Goal: Navigation & Orientation: Find specific page/section

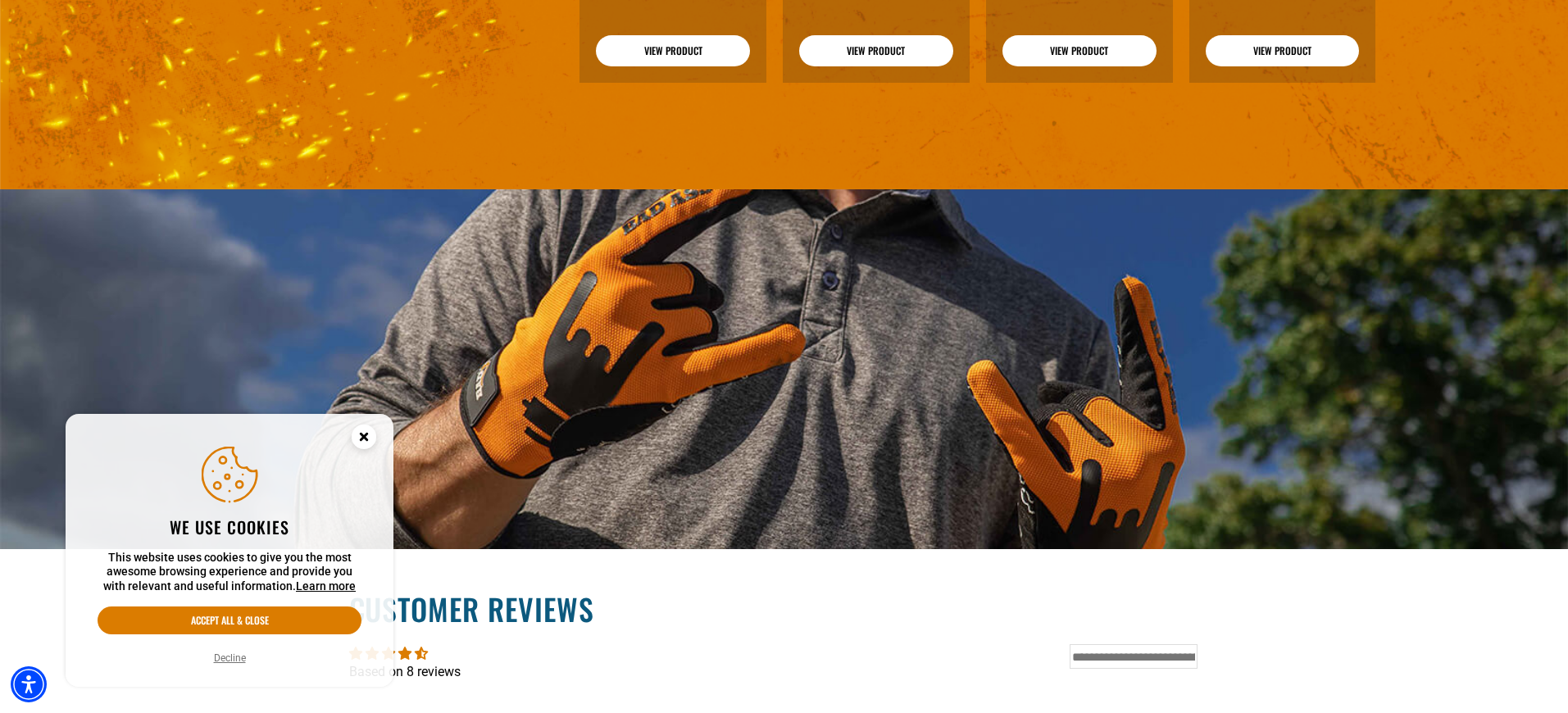
click at [366, 435] on icon "Cookie Consent" at bounding box center [363, 436] width 6 height 6
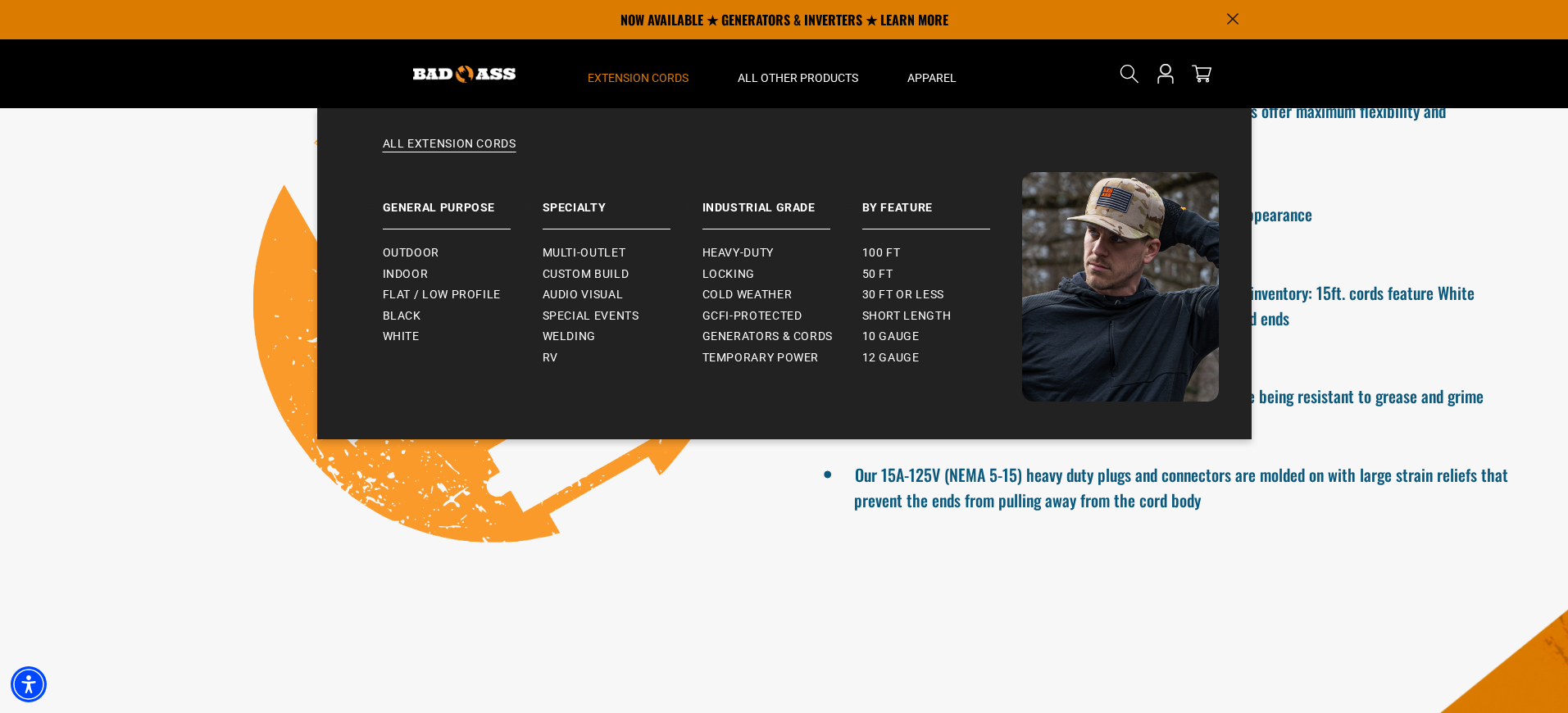
scroll to position [1182, 0]
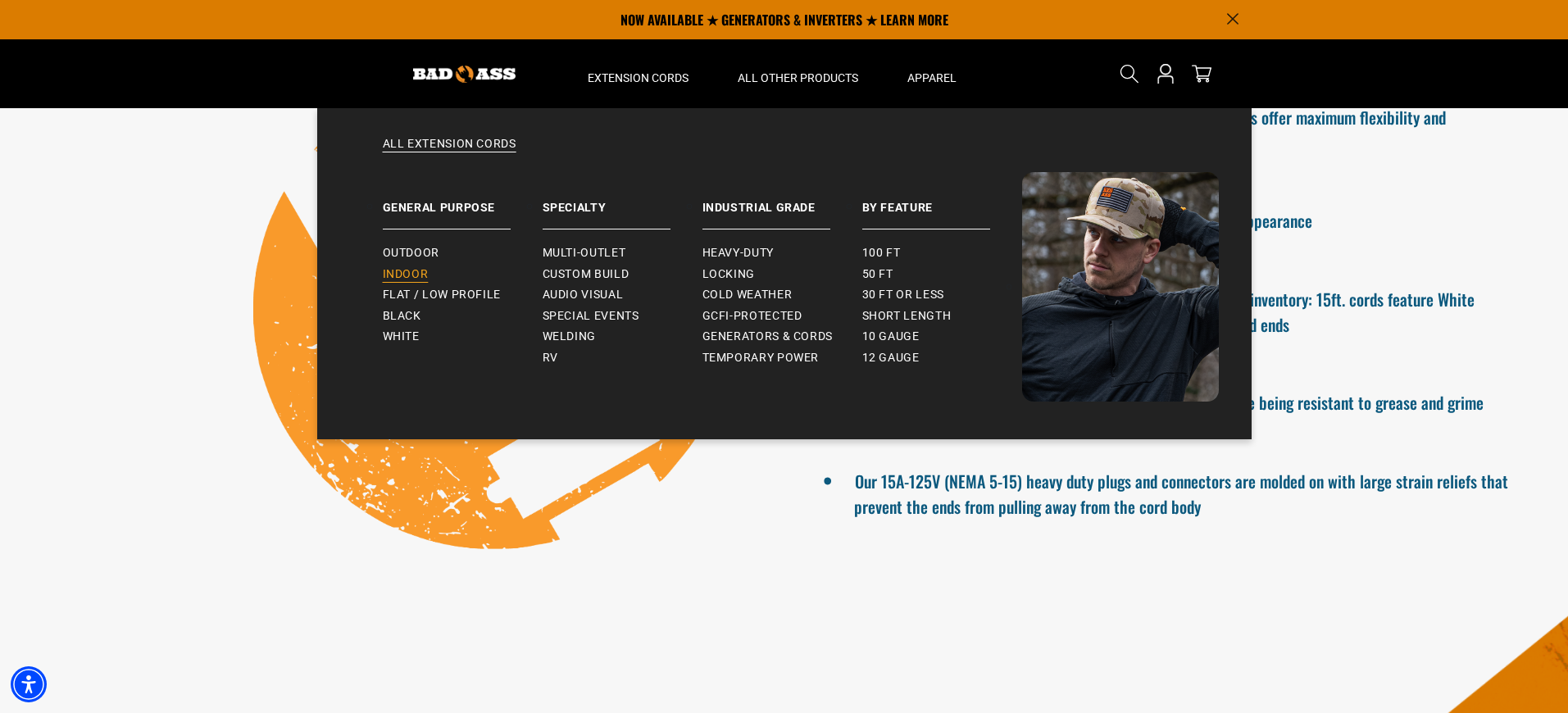
click at [400, 270] on span "Indoor" at bounding box center [406, 274] width 46 height 15
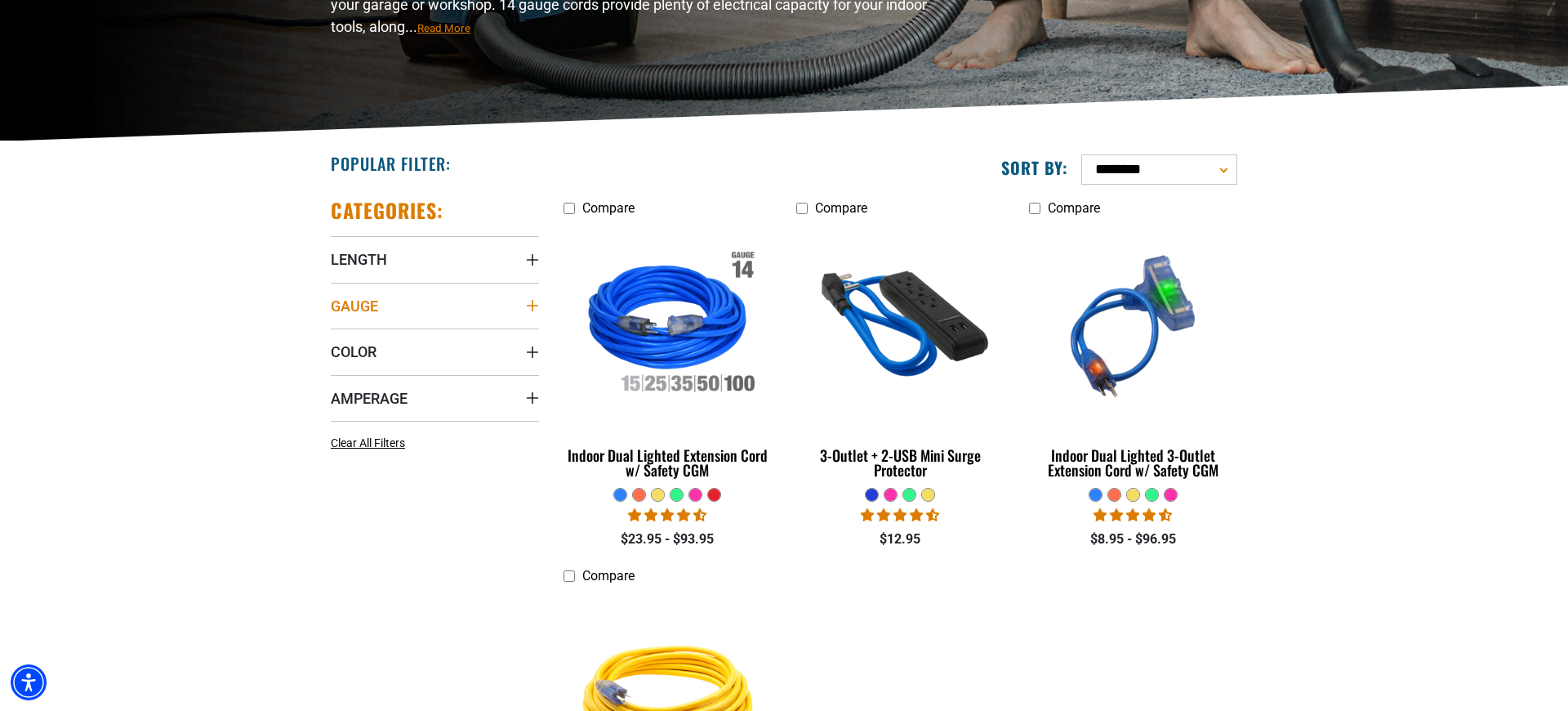
click at [534, 302] on icon "Gauge" at bounding box center [532, 306] width 13 height 13
